Goal: Task Accomplishment & Management: Complete application form

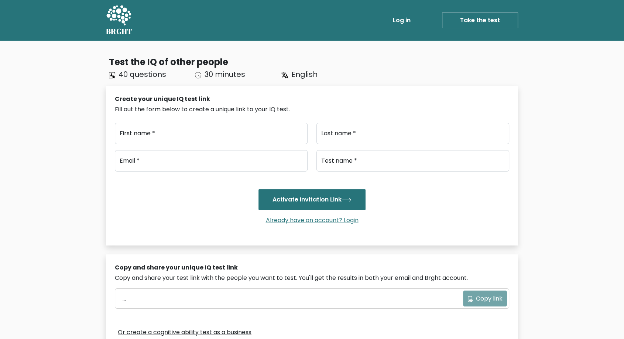
click at [477, 20] on link "Take the test" at bounding box center [480, 21] width 76 height 16
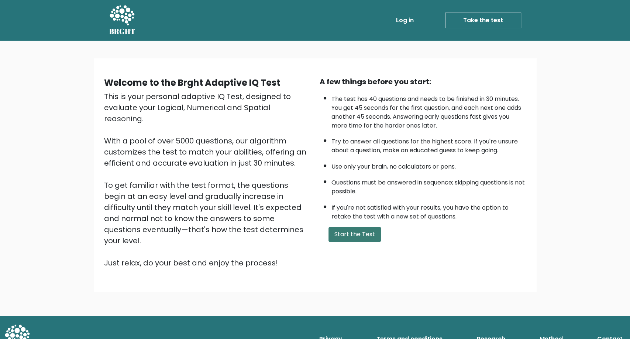
click at [371, 235] on button "Start the Test" at bounding box center [355, 234] width 52 height 15
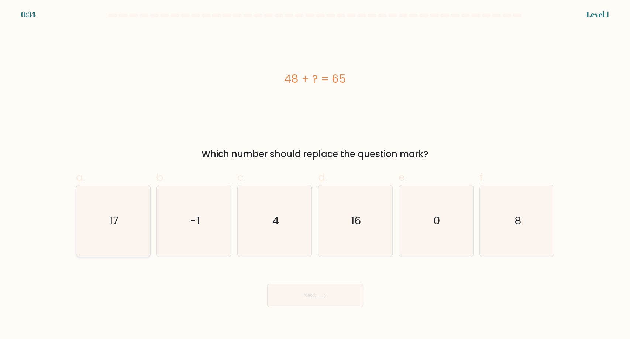
click at [130, 231] on icon "17" at bounding box center [113, 220] width 71 height 71
click at [315, 174] on input "a. 17" at bounding box center [315, 171] width 0 height 5
radio input "true"
click at [337, 293] on button "Next" at bounding box center [315, 295] width 96 height 24
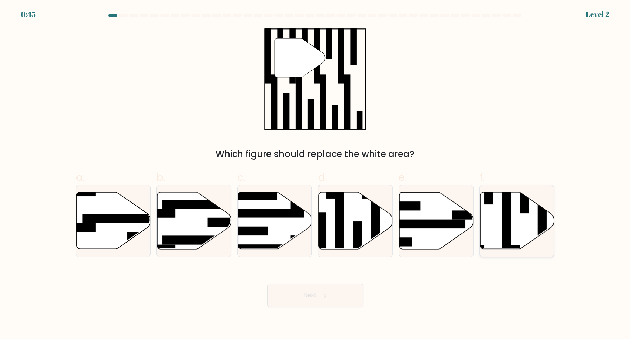
click at [506, 230] on rect at bounding box center [506, 217] width 9 height 80
click at [316, 174] on input "f." at bounding box center [315, 171] width 0 height 5
radio input "true"
click at [323, 296] on icon at bounding box center [321, 294] width 9 height 3
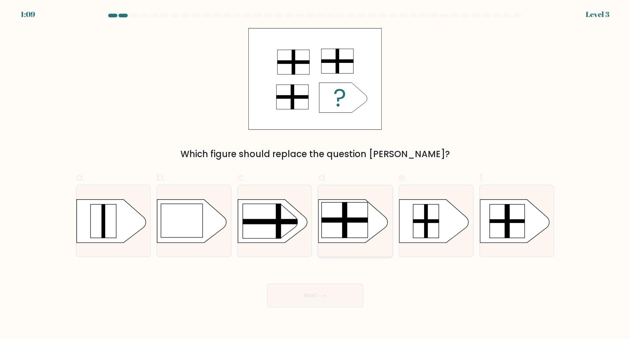
click at [357, 229] on rect at bounding box center [345, 219] width 47 height 35
click at [316, 174] on input "d." at bounding box center [315, 171] width 0 height 5
radio input "true"
click at [320, 298] on button "Next" at bounding box center [315, 295] width 96 height 24
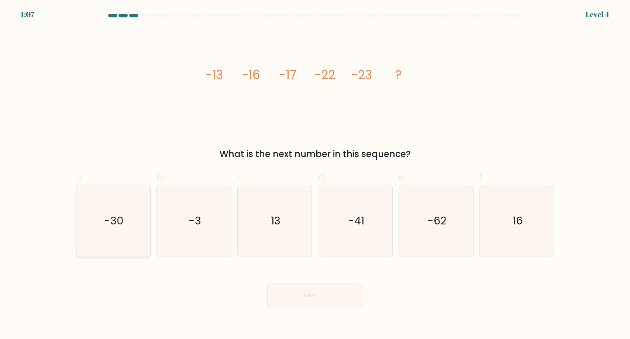
click at [116, 224] on text "-30" at bounding box center [114, 220] width 20 height 15
click at [315, 174] on input "a. -30" at bounding box center [315, 171] width 0 height 5
radio input "true"
click at [296, 296] on button "Next" at bounding box center [315, 295] width 96 height 24
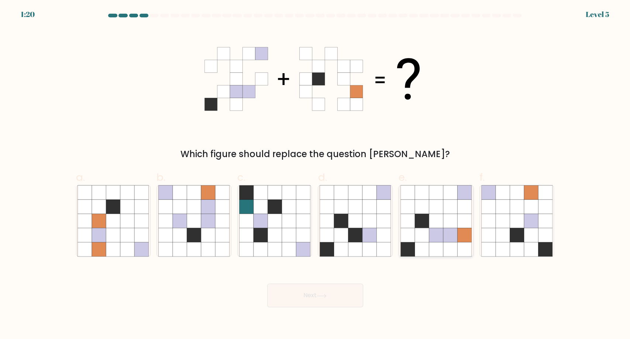
click at [456, 246] on icon at bounding box center [450, 249] width 14 height 14
click at [316, 174] on input "e." at bounding box center [315, 171] width 0 height 5
radio input "true"
click at [309, 304] on button "Next" at bounding box center [315, 295] width 96 height 24
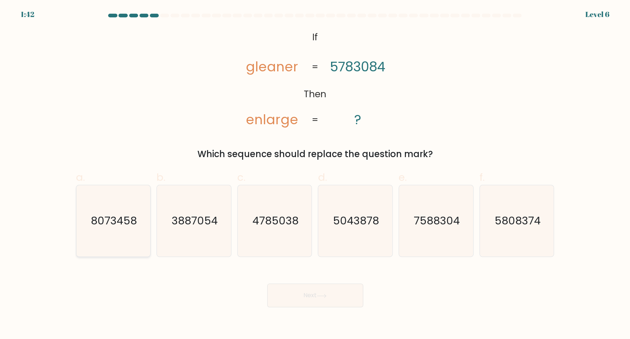
click at [105, 228] on text "8073458" at bounding box center [114, 220] width 46 height 15
click at [315, 174] on input "a. 8073458" at bounding box center [315, 171] width 0 height 5
radio input "true"
click at [303, 299] on button "Next" at bounding box center [315, 295] width 96 height 24
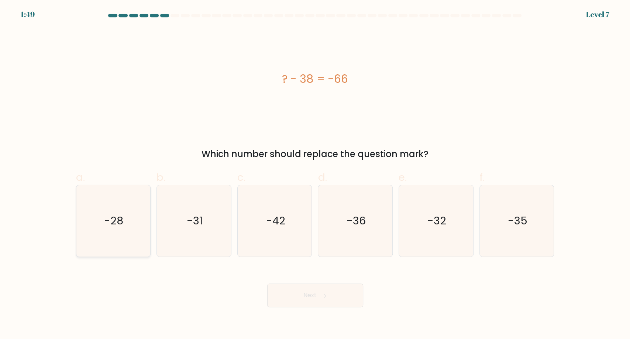
click at [121, 236] on icon "-28" at bounding box center [113, 220] width 71 height 71
click at [315, 174] on input "a. -28" at bounding box center [315, 171] width 0 height 5
radio input "true"
click at [298, 290] on button "Next" at bounding box center [315, 295] width 96 height 24
